Goal: Transaction & Acquisition: Download file/media

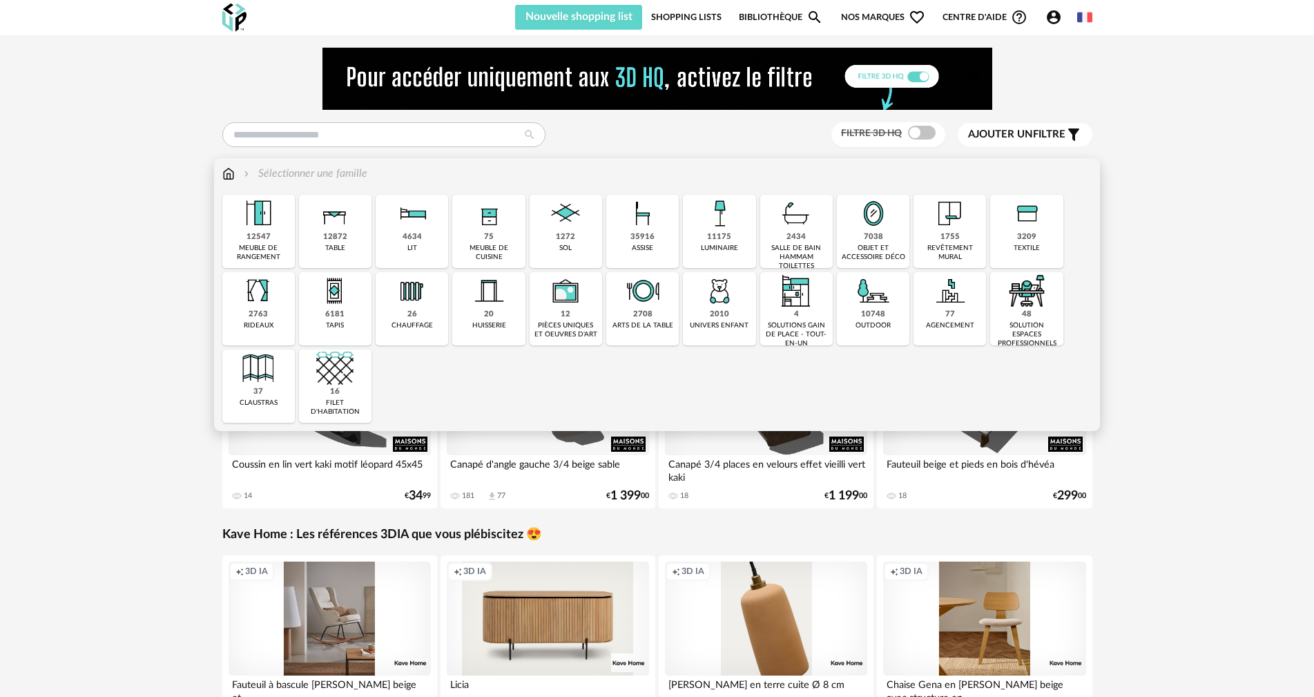
click at [724, 231] on img at bounding box center [719, 213] width 37 height 37
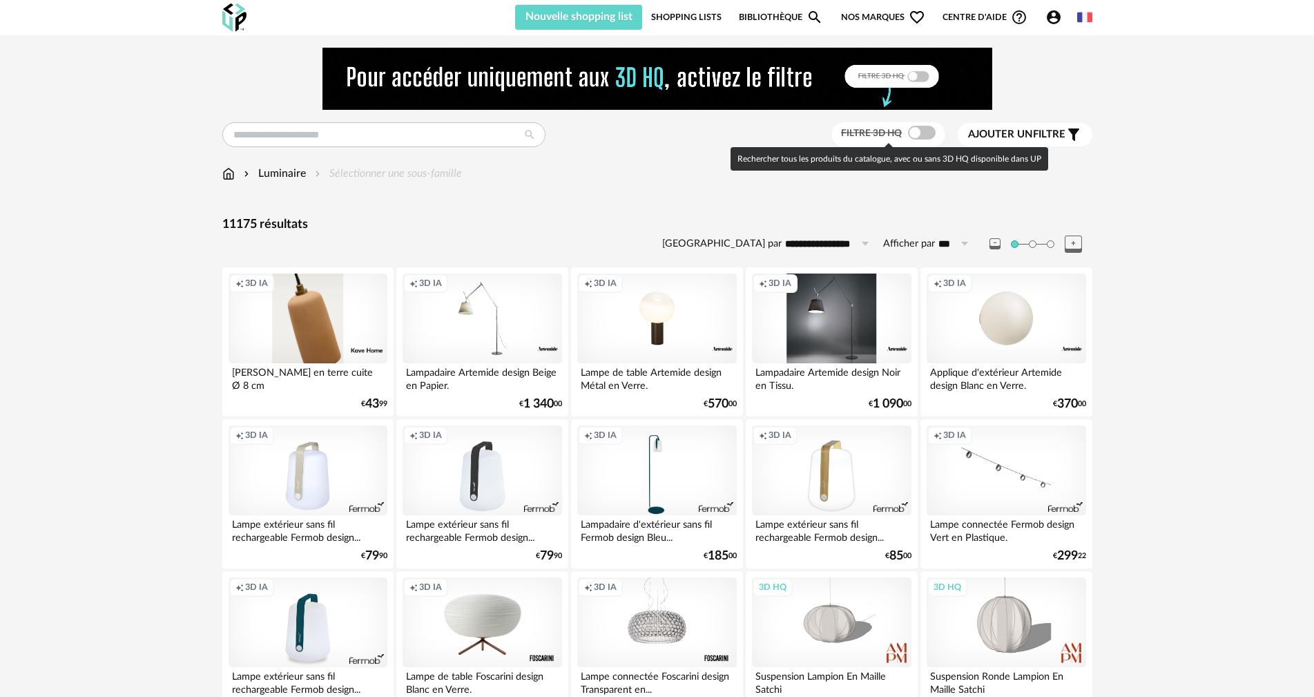
click at [918, 129] on span at bounding box center [922, 133] width 28 height 14
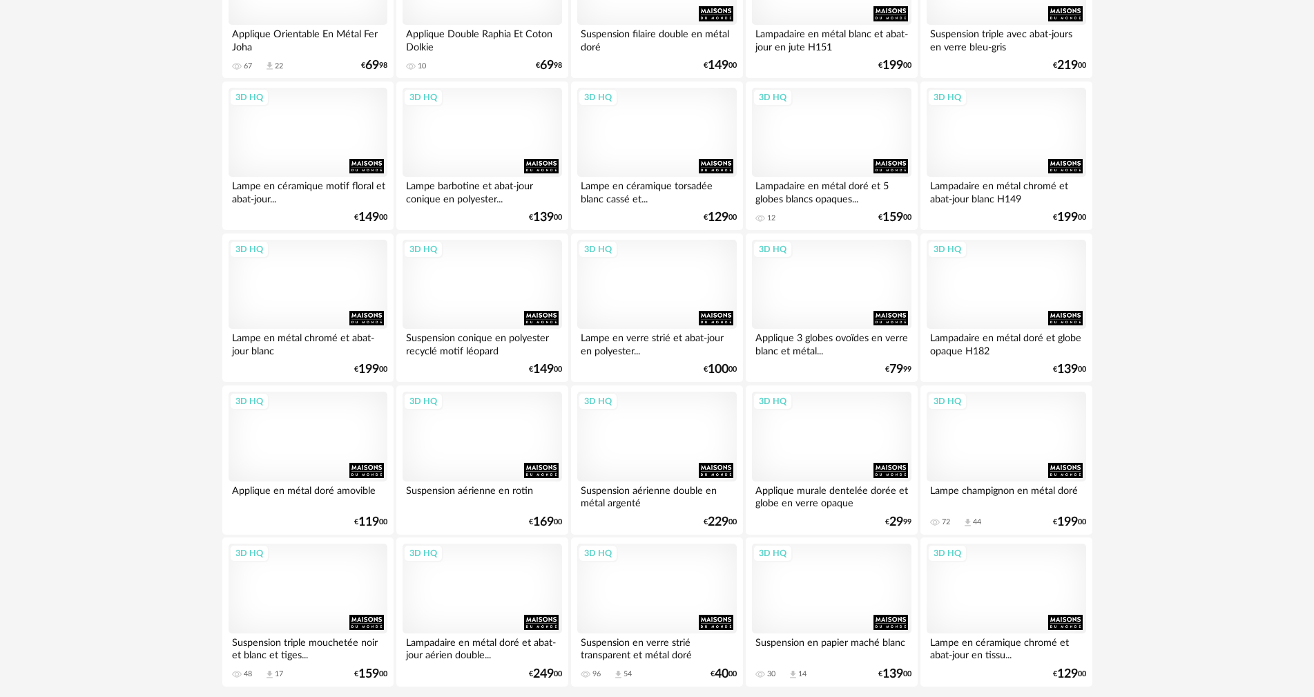
scroll to position [2700, 0]
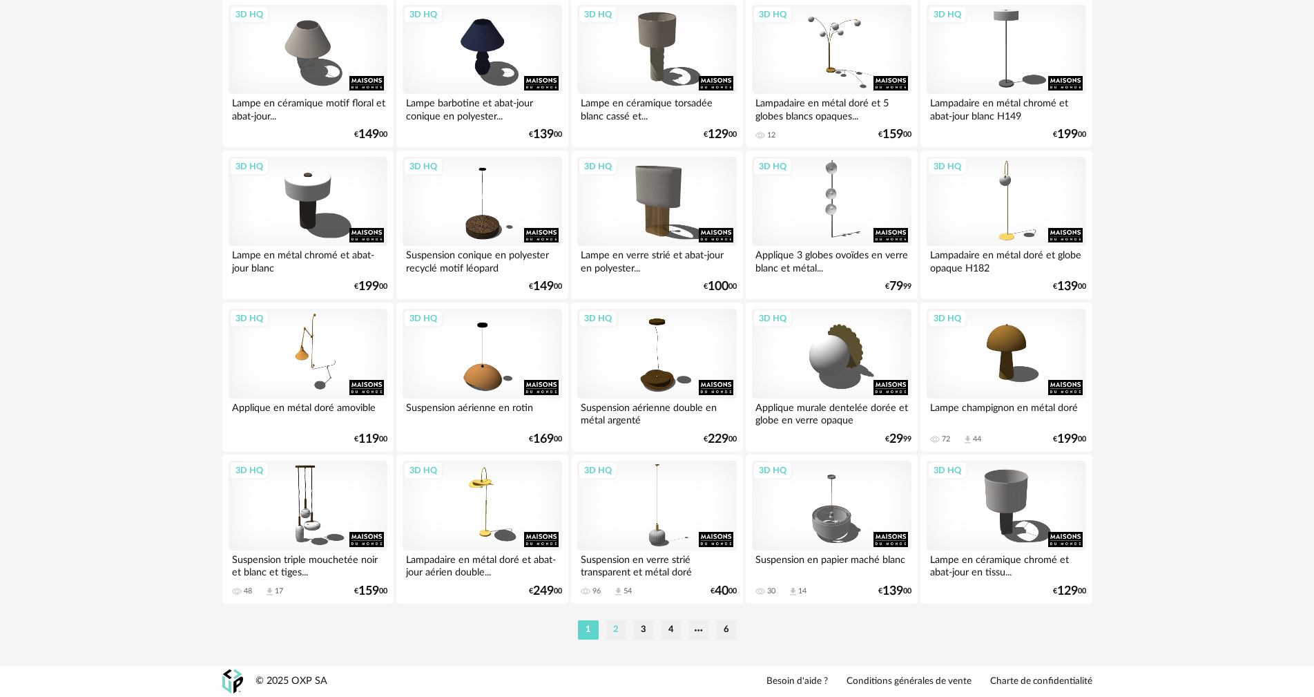
click at [622, 627] on li "2" at bounding box center [615, 629] width 21 height 19
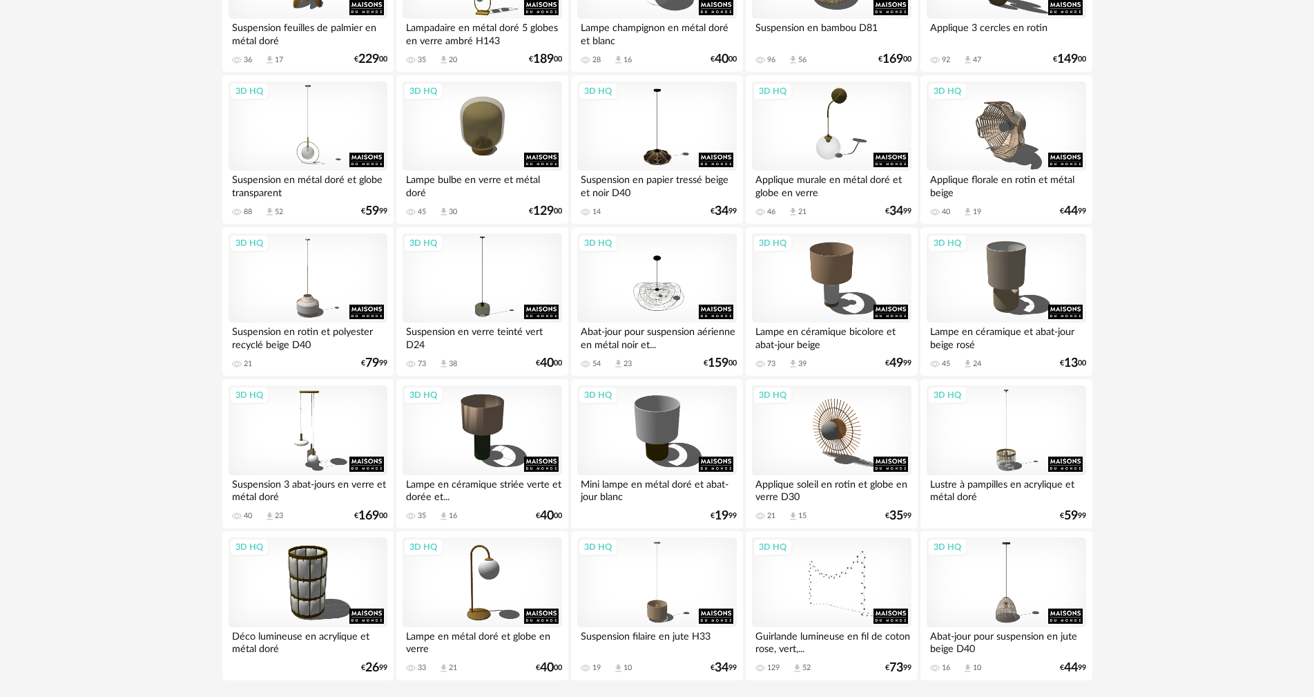
scroll to position [2700, 0]
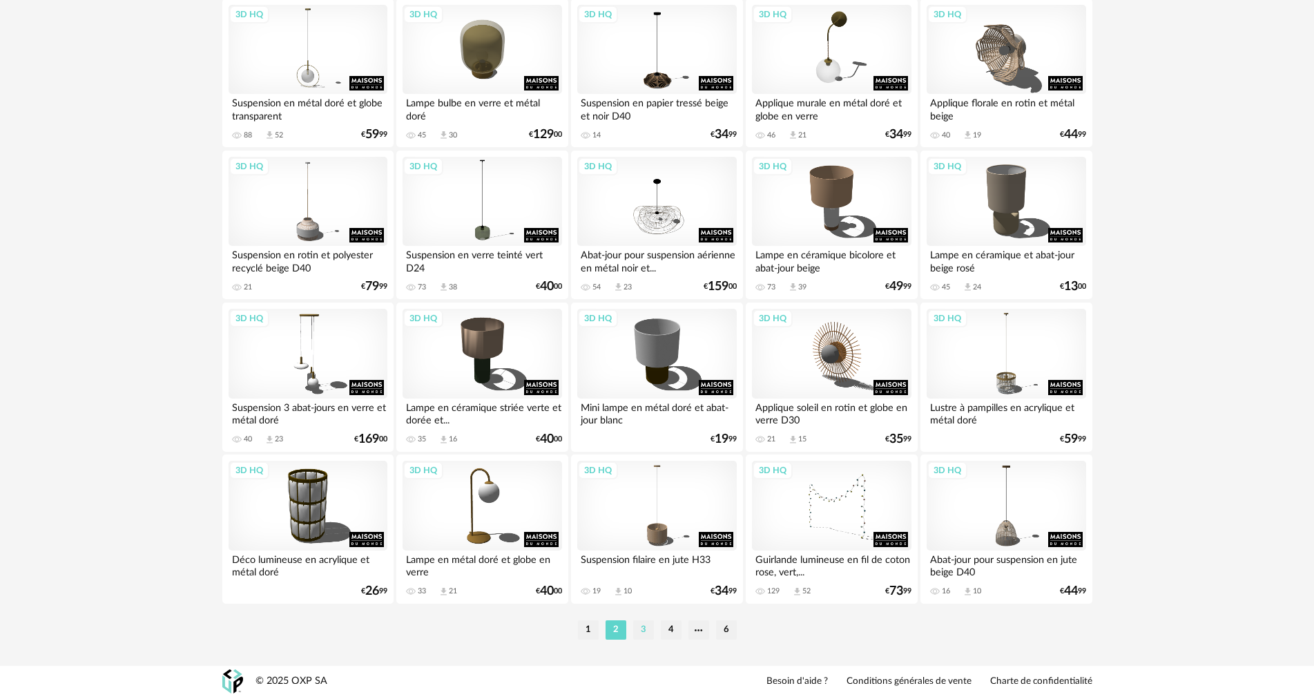
click at [636, 629] on li "3" at bounding box center [643, 629] width 21 height 19
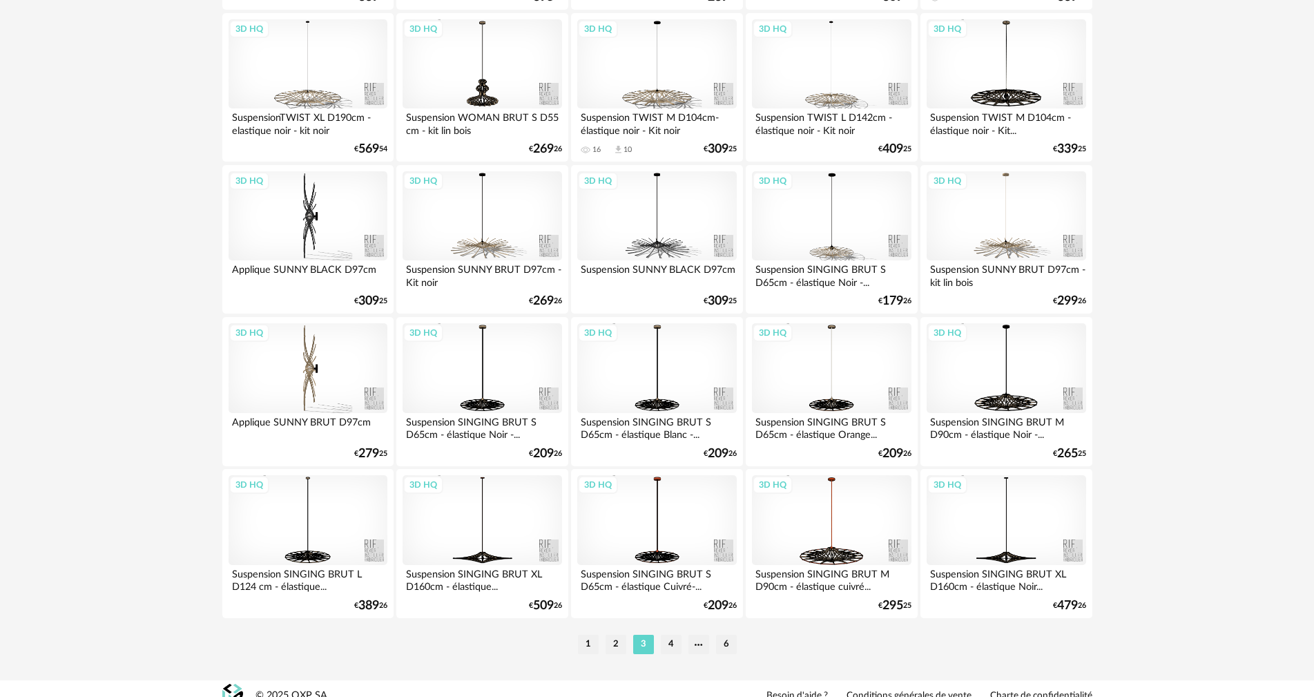
scroll to position [2692, 0]
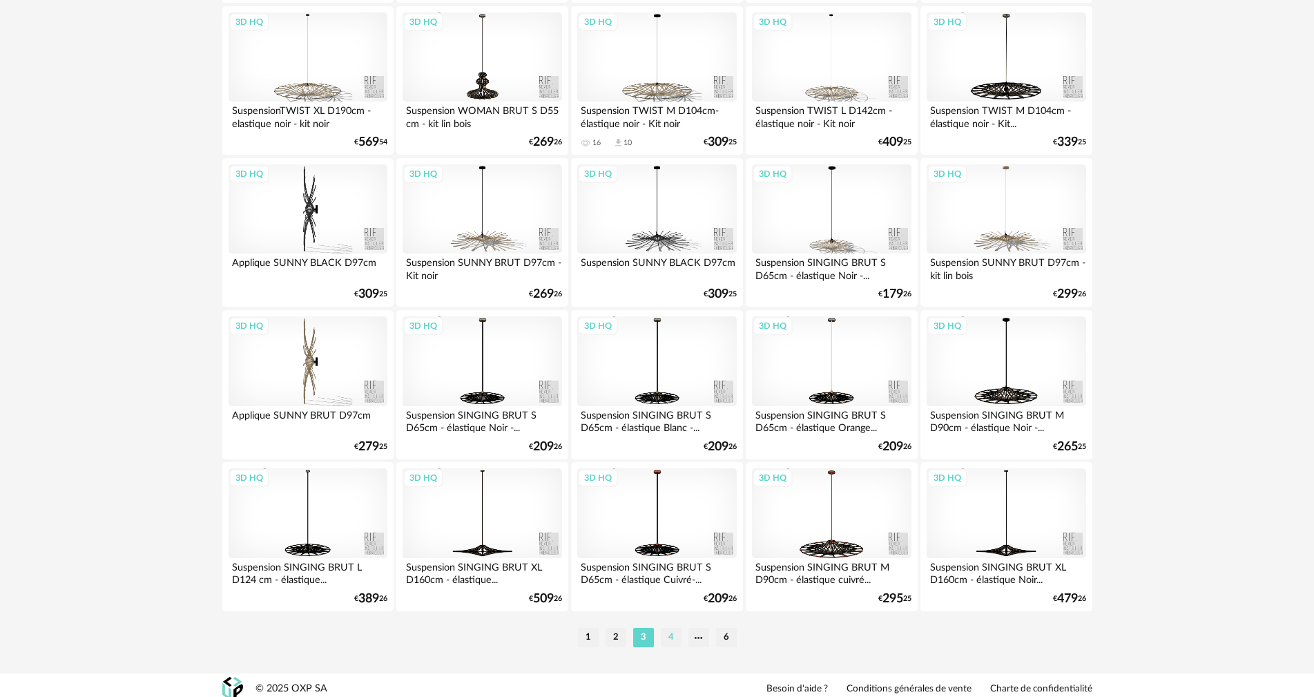
click at [663, 637] on li "4" at bounding box center [671, 637] width 21 height 19
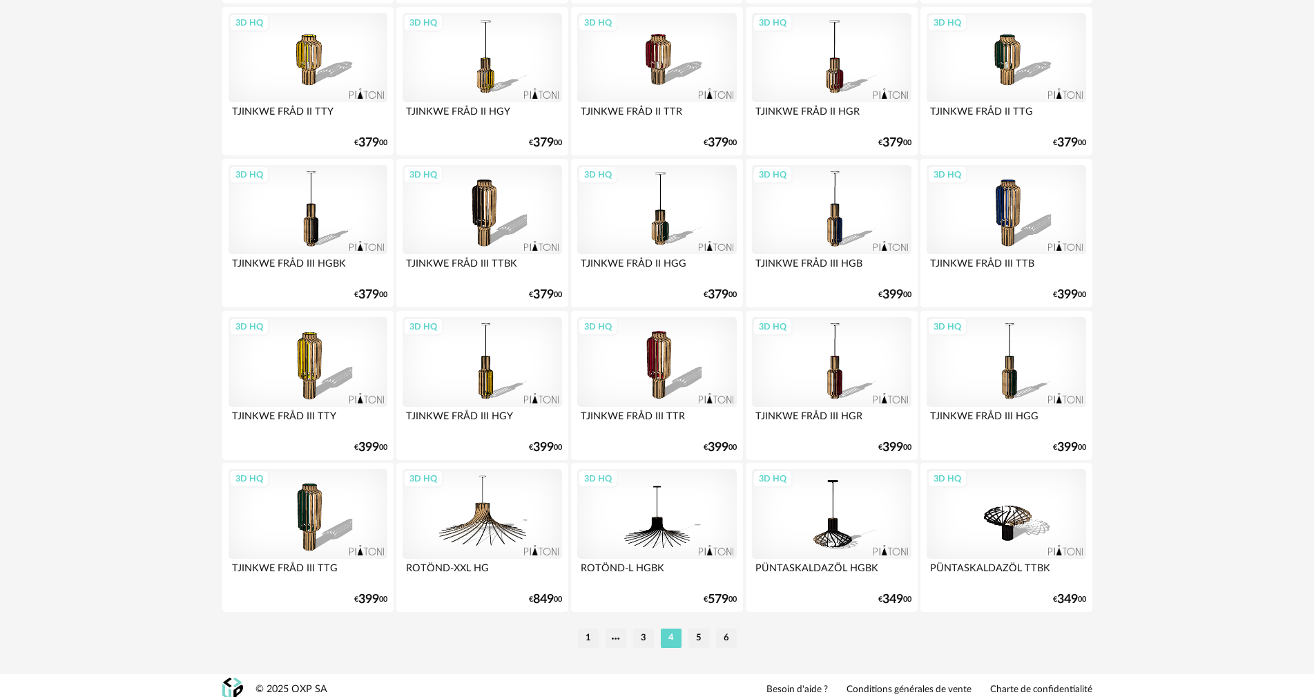
scroll to position [2692, 0]
click at [593, 639] on li "1" at bounding box center [588, 637] width 21 height 19
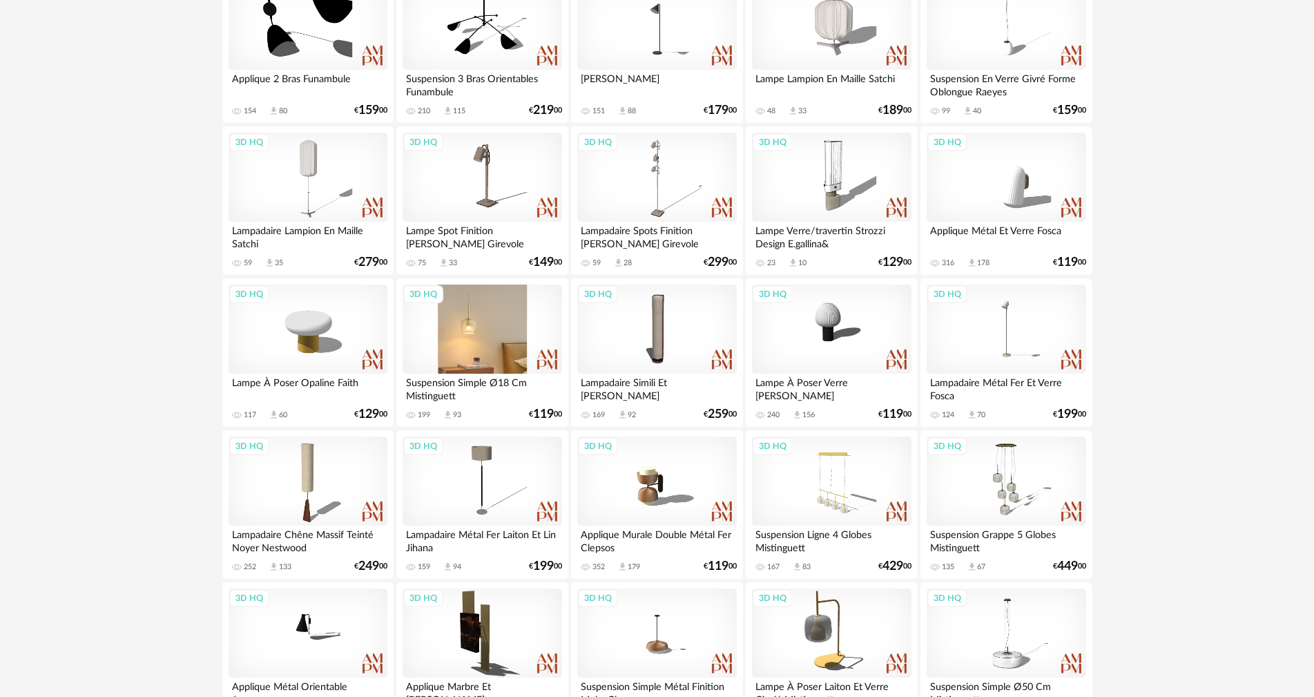
scroll to position [621, 0]
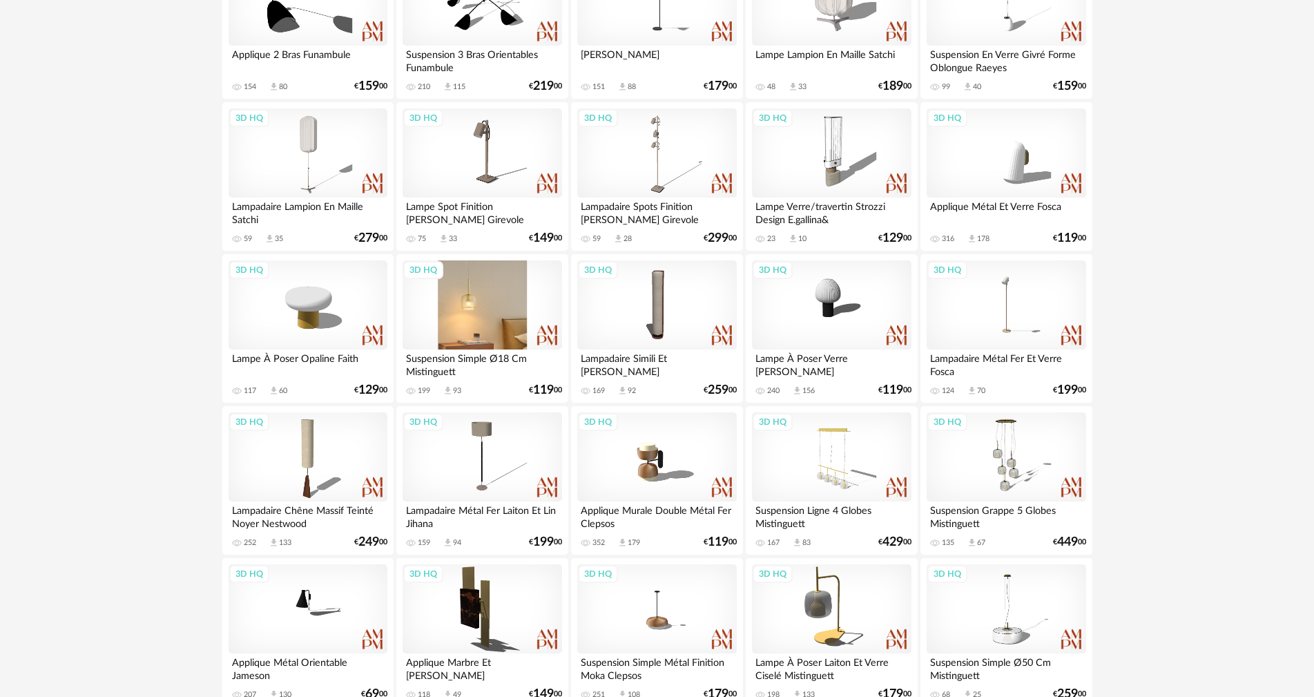
click at [485, 328] on div "3D HQ" at bounding box center [481, 305] width 159 height 90
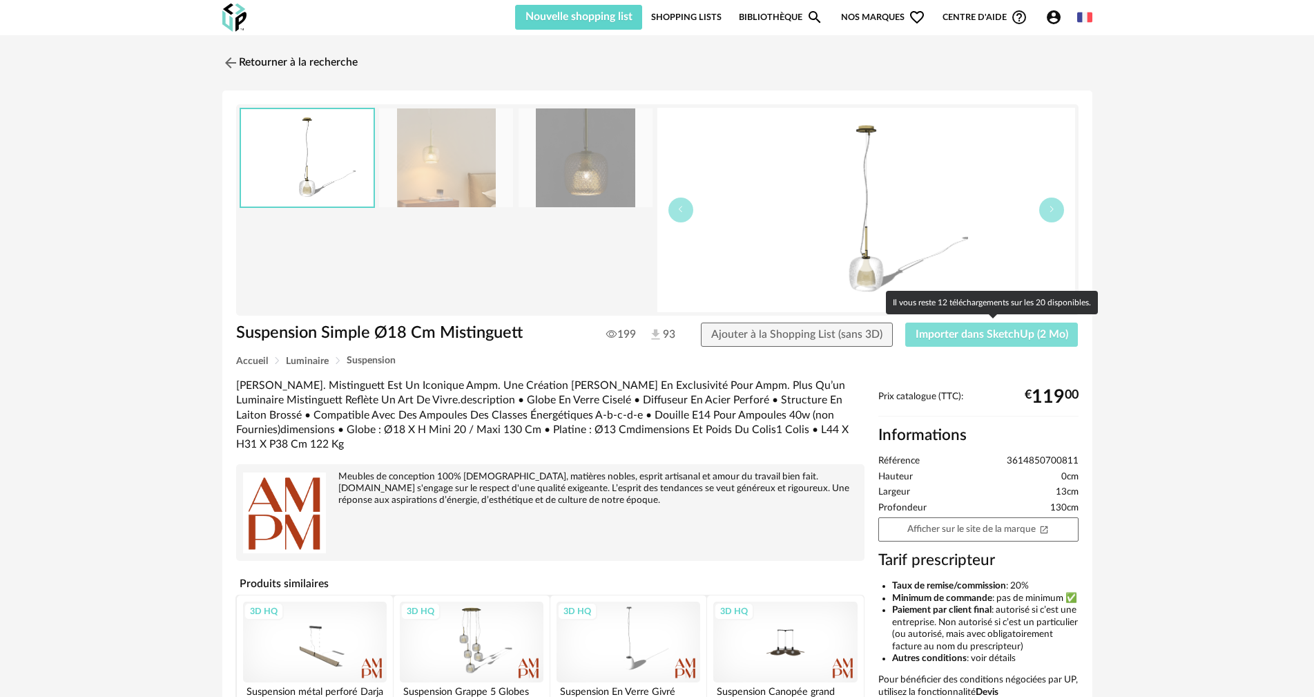
click at [978, 329] on span "Importer dans SketchUp (2 Mo)" at bounding box center [991, 334] width 153 height 11
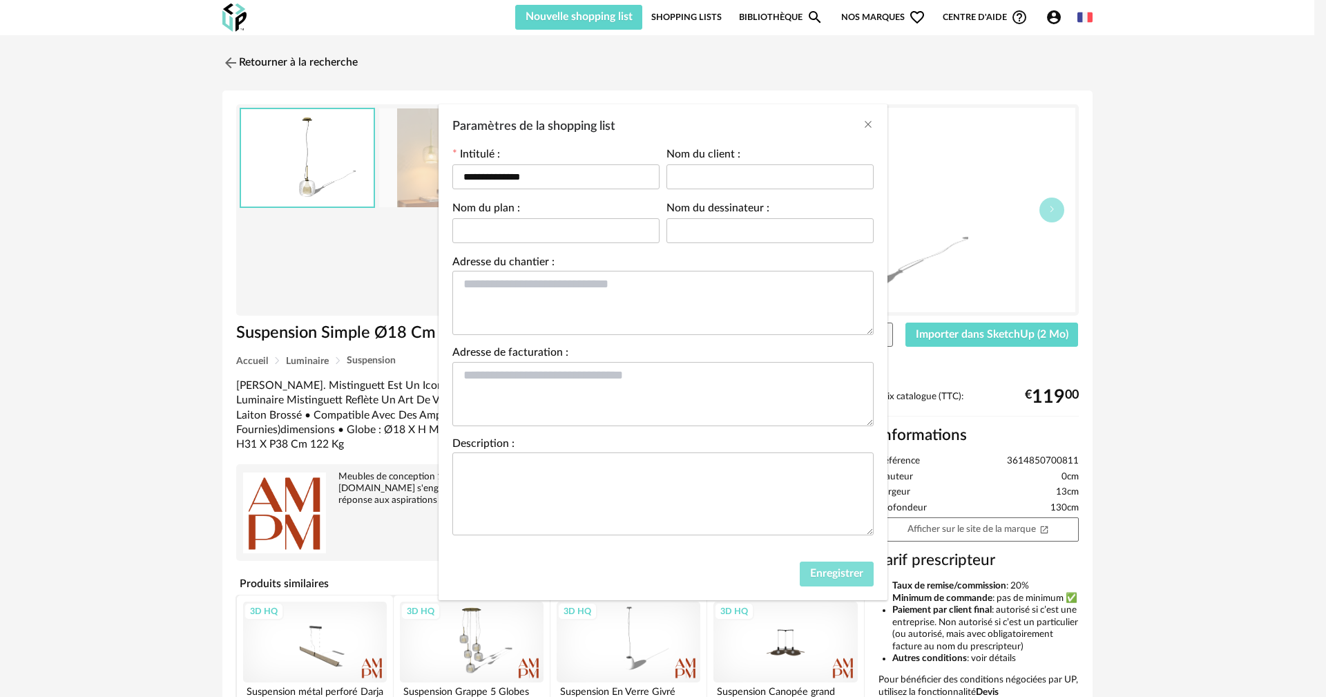
click at [834, 577] on span "Enregistrer" at bounding box center [836, 572] width 53 height 11
